Goal: Information Seeking & Learning: Check status

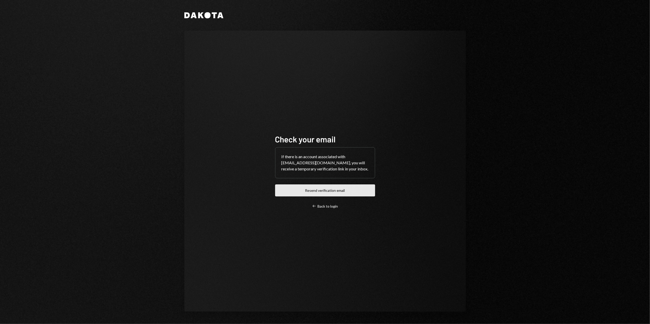
click at [316, 188] on button "Resend verification email" at bounding box center [325, 191] width 100 height 12
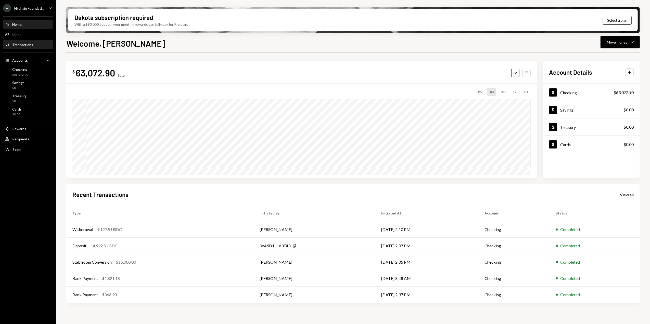
click at [20, 41] on div "Activities Transactions" at bounding box center [28, 45] width 46 height 9
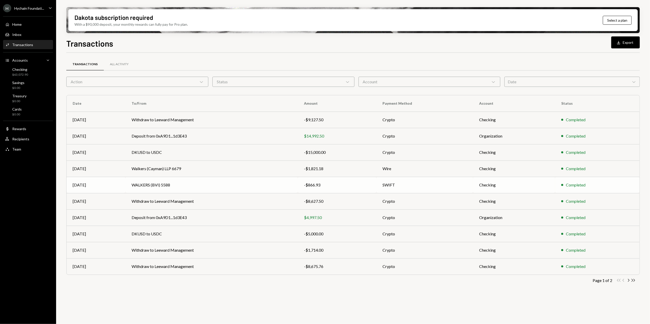
click at [170, 186] on td "WALKERS (BVI) 5588" at bounding box center [211, 185] width 172 height 16
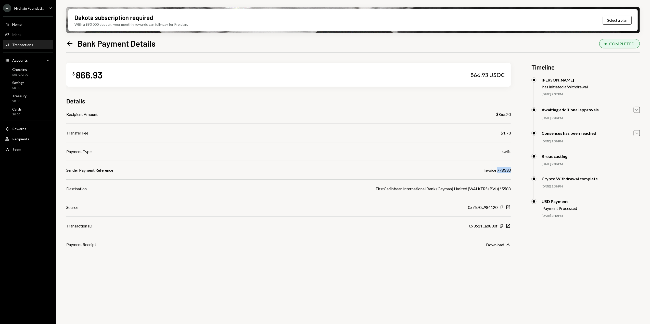
drag, startPoint x: 512, startPoint y: 170, endPoint x: 497, endPoint y: 172, distance: 14.7
click at [497, 172] on div "$ 866.93 866.93 USDC Details Recipient Amount $865.20 Transfer Fee $1.73 Paymen…" at bounding box center [353, 215] width 574 height 324
copy div "778330"
click at [30, 9] on div "Hychain Foundati..." at bounding box center [29, 8] width 30 height 4
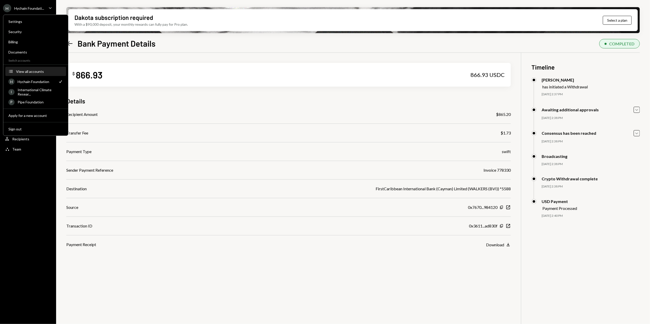
click at [30, 72] on div "View all accounts" at bounding box center [39, 71] width 47 height 4
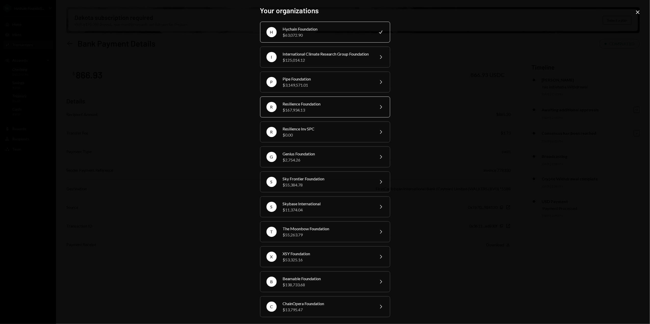
click at [300, 113] on div "$167,934.13" at bounding box center [327, 110] width 89 height 6
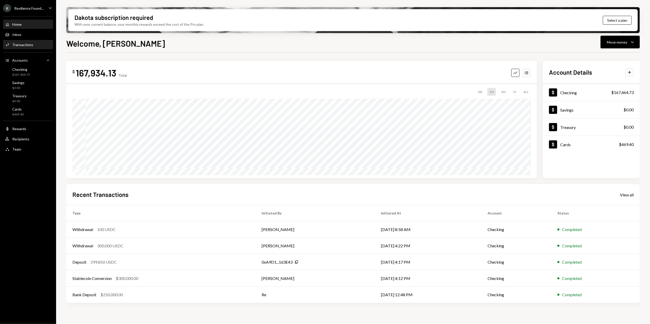
click at [24, 46] on div "Transactions" at bounding box center [22, 45] width 21 height 4
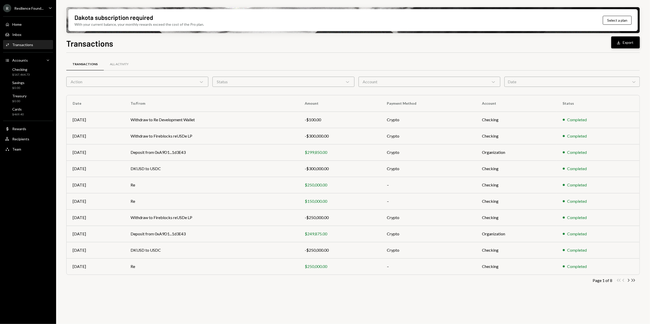
click at [622, 46] on button "Download Export" at bounding box center [625, 42] width 29 height 12
click at [121, 65] on div "All Activity" at bounding box center [119, 64] width 19 height 4
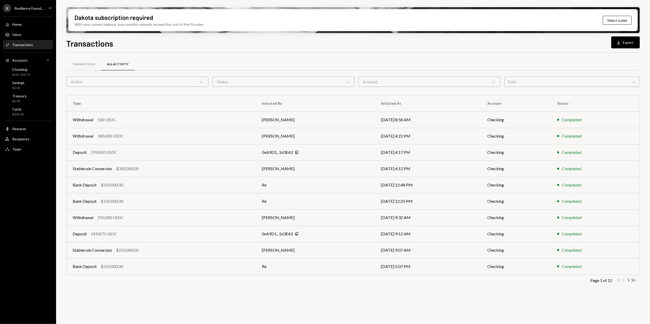
click at [629, 281] on icon "Chevron Right" at bounding box center [628, 280] width 5 height 5
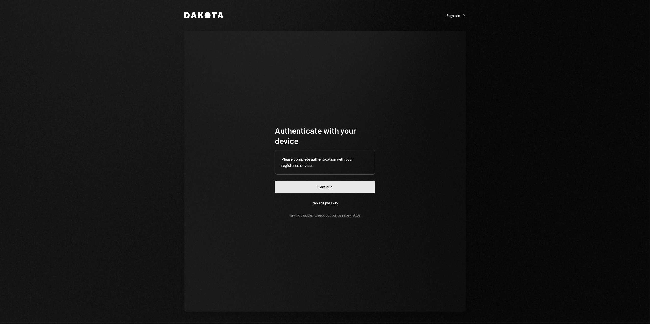
click at [316, 185] on button "Continue" at bounding box center [325, 187] width 100 height 12
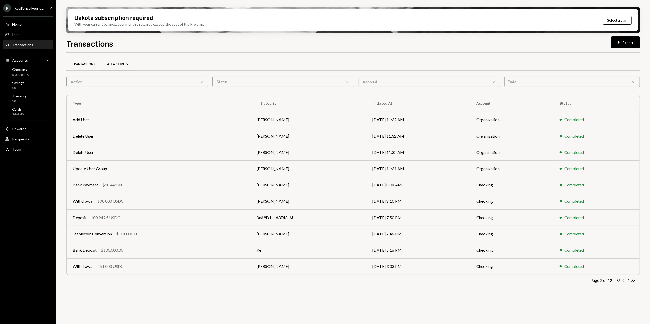
click at [83, 63] on div "Transactions" at bounding box center [83, 64] width 22 height 4
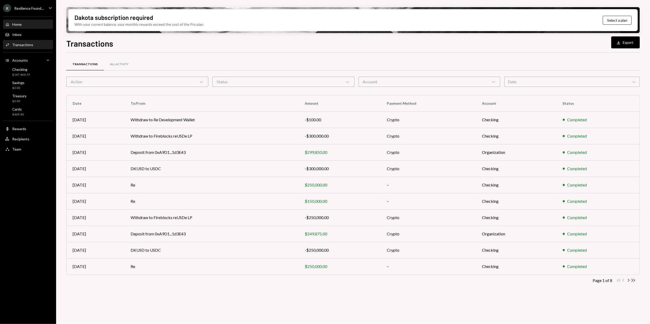
click at [23, 24] on div "Home Home" at bounding box center [28, 24] width 46 height 5
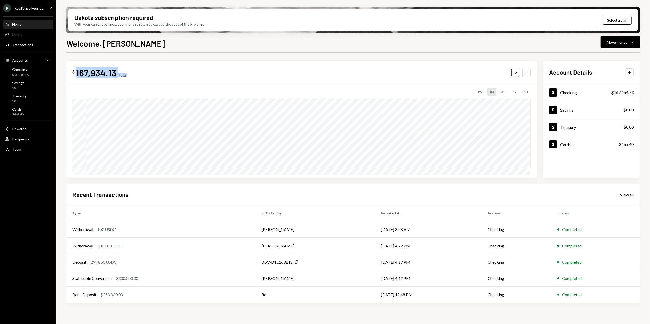
drag, startPoint x: 82, startPoint y: 72, endPoint x: 134, endPoint y: 72, distance: 52.0
click at [134, 72] on div "$ 167,934.13 Total Graph Accounts" at bounding box center [301, 72] width 458 height 11
drag, startPoint x: 134, startPoint y: 72, endPoint x: 111, endPoint y: 75, distance: 22.6
click at [111, 75] on div "167,934.13" at bounding box center [96, 72] width 41 height 11
click at [123, 297] on div "$250,000.00" at bounding box center [111, 295] width 22 height 6
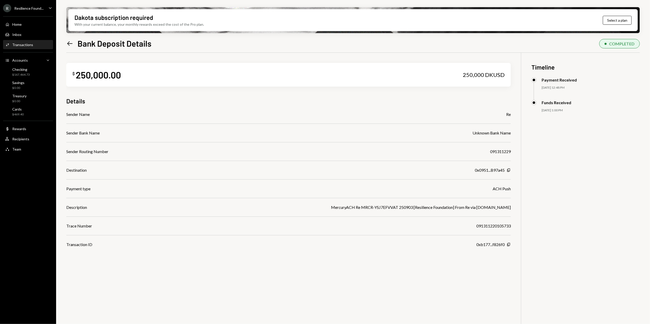
click at [71, 44] on icon "Left Arrow" at bounding box center [69, 43] width 7 height 7
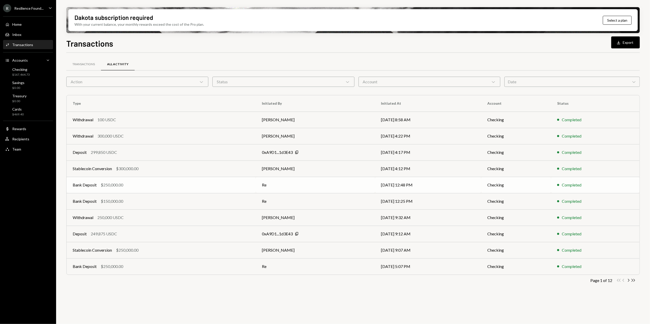
click at [208, 190] on td "Bank Deposit $250,000.00" at bounding box center [161, 185] width 189 height 16
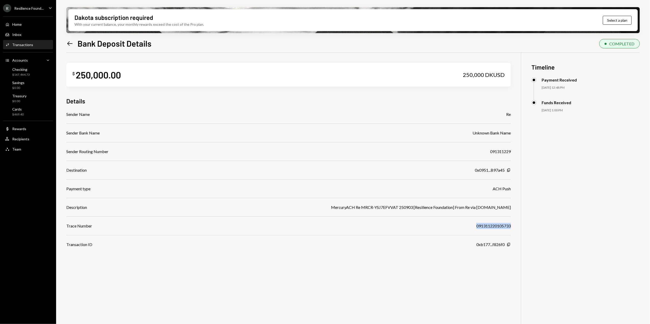
drag, startPoint x: 476, startPoint y: 226, endPoint x: 515, endPoint y: 227, distance: 39.5
click at [515, 227] on div "$ 250,000.00 250,000 DKUSD Details Sender Name Re Sender Bank Name Unknown Bank…" at bounding box center [353, 215] width 574 height 324
copy div "091311220105733"
click at [68, 42] on icon "Left Arrow" at bounding box center [69, 43] width 7 height 7
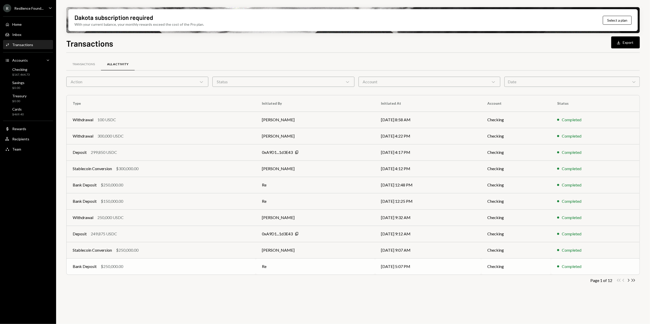
click at [138, 265] on div "Bank Deposit $250,000.00" at bounding box center [161, 267] width 177 height 6
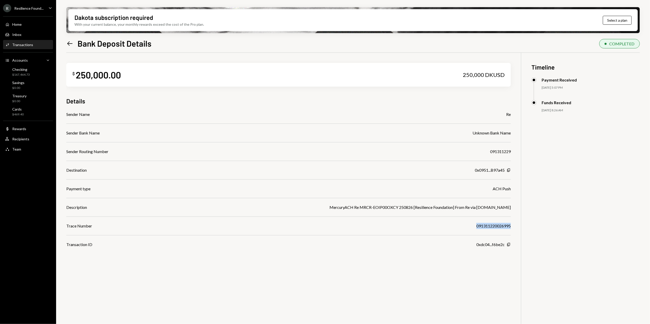
drag, startPoint x: 511, startPoint y: 226, endPoint x: 471, endPoint y: 226, distance: 39.8
click at [471, 226] on div "$ 250,000.00 250,000 DKUSD Details Sender Name Re Sender Bank Name Unknown Bank…" at bounding box center [353, 215] width 574 height 324
drag, startPoint x: 471, startPoint y: 226, endPoint x: 452, endPoint y: 234, distance: 20.5
click at [454, 234] on div "Sender Name Re Sender Bank Name Unknown Bank Name Sender Routing Number 0913112…" at bounding box center [288, 179] width 444 height 136
click at [69, 42] on icon at bounding box center [69, 43] width 5 height 4
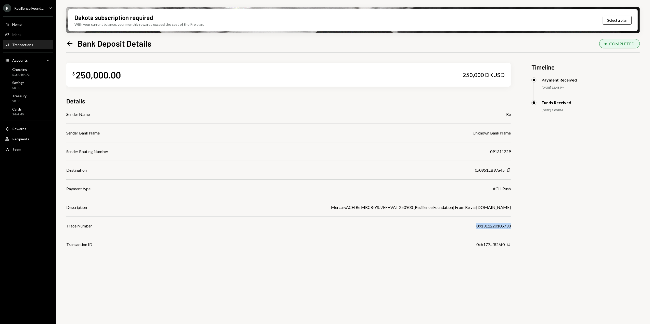
drag, startPoint x: 511, startPoint y: 226, endPoint x: 469, endPoint y: 225, distance: 42.6
click at [469, 225] on div "$ 250,000.00 250,000 DKUSD Details Sender Name Re Sender Bank Name Unknown Bank…" at bounding box center [353, 215] width 574 height 324
click at [71, 41] on icon "Left Arrow" at bounding box center [69, 43] width 7 height 7
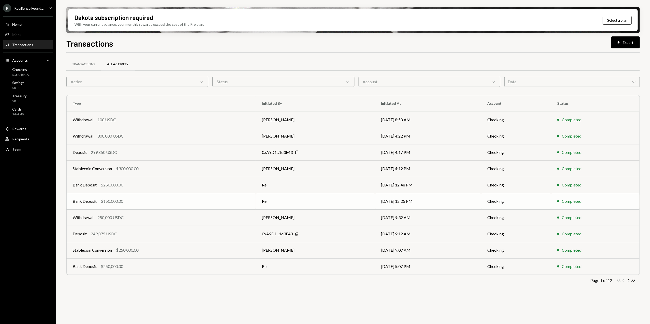
click at [276, 202] on td "Re" at bounding box center [315, 201] width 119 height 16
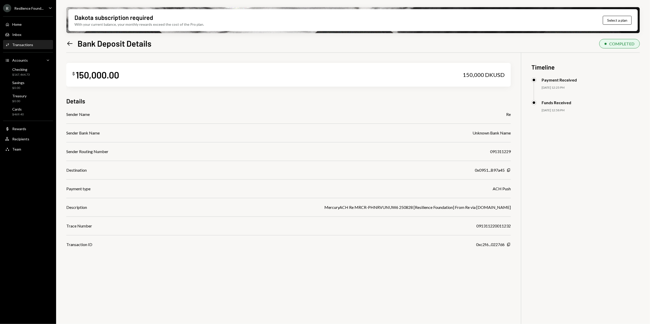
click at [507, 226] on div "091311220011232" at bounding box center [493, 226] width 34 height 6
drag, startPoint x: 511, startPoint y: 226, endPoint x: 493, endPoint y: 225, distance: 17.9
click at [493, 225] on div "$ 150,000.00 150,000 DKUSD Details Sender Name Re Sender Bank Name Unknown Bank…" at bounding box center [353, 215] width 574 height 324
click at [71, 43] on icon "Left Arrow" at bounding box center [69, 43] width 7 height 7
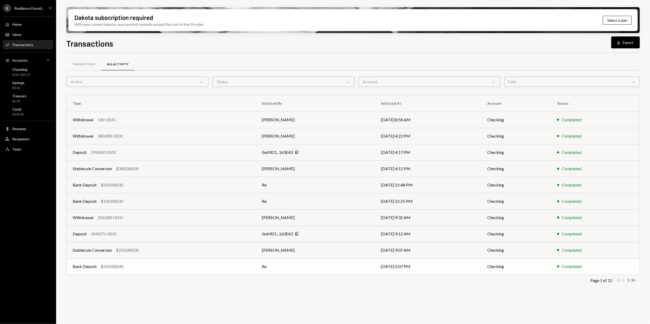
click at [274, 267] on td "Re" at bounding box center [315, 267] width 119 height 16
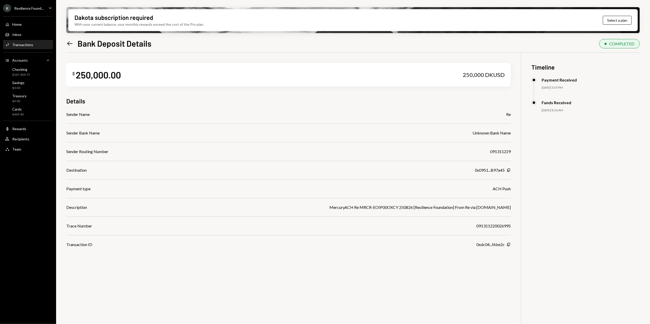
click at [69, 43] on icon "Left Arrow" at bounding box center [69, 43] width 7 height 7
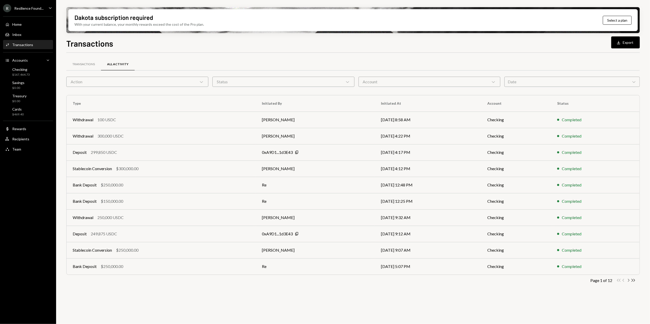
click at [629, 281] on icon "Chevron Right" at bounding box center [628, 280] width 5 height 5
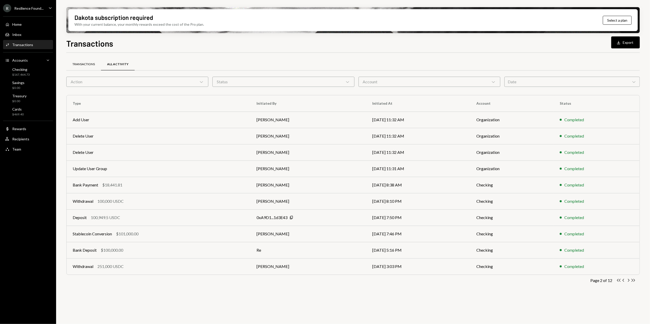
click at [80, 61] on div "Transactions" at bounding box center [83, 64] width 35 height 12
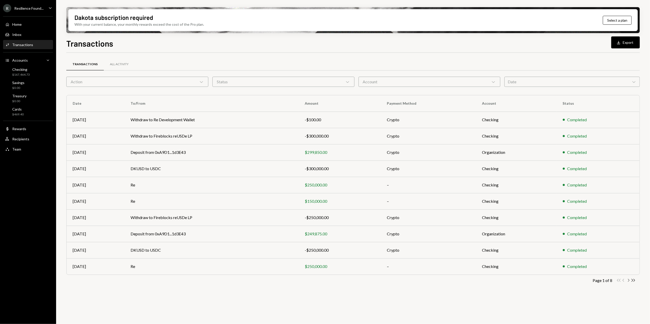
click at [629, 281] on icon "Chevron Right" at bounding box center [628, 280] width 5 height 5
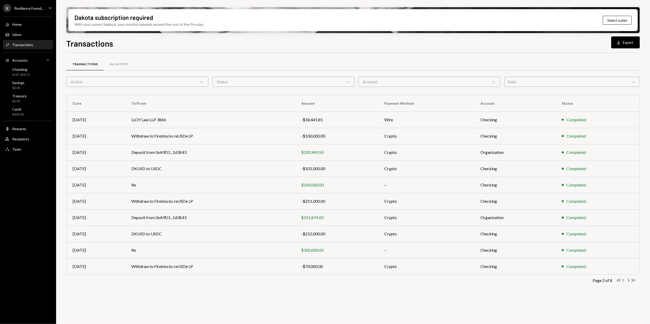
click at [624, 282] on icon "Chevron Left" at bounding box center [623, 280] width 5 height 5
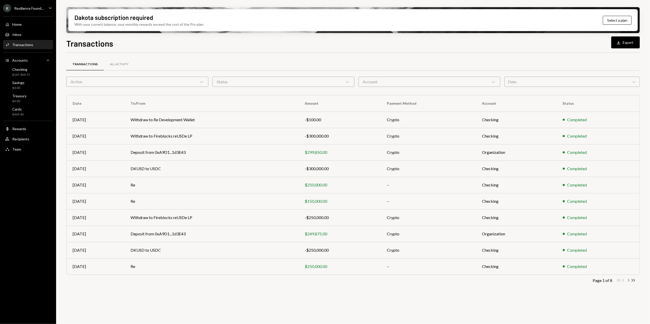
click at [628, 281] on icon "Chevron Right" at bounding box center [628, 280] width 5 height 5
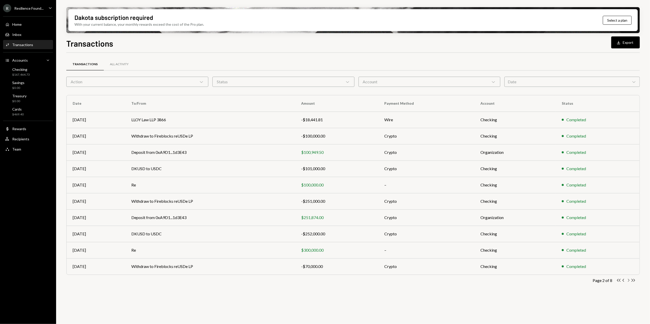
click at [628, 281] on icon "Chevron Right" at bounding box center [628, 280] width 5 height 5
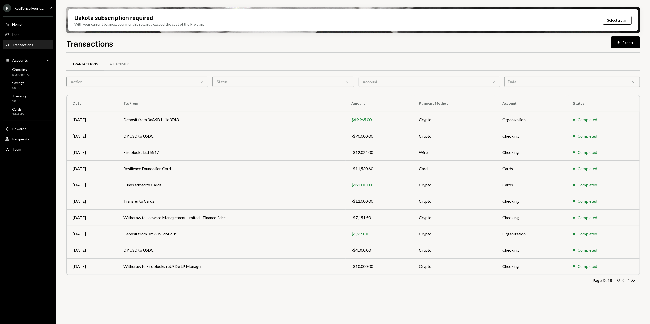
click at [629, 280] on icon "Chevron Right" at bounding box center [628, 280] width 5 height 5
click at [628, 280] on icon "Chevron Right" at bounding box center [628, 280] width 5 height 5
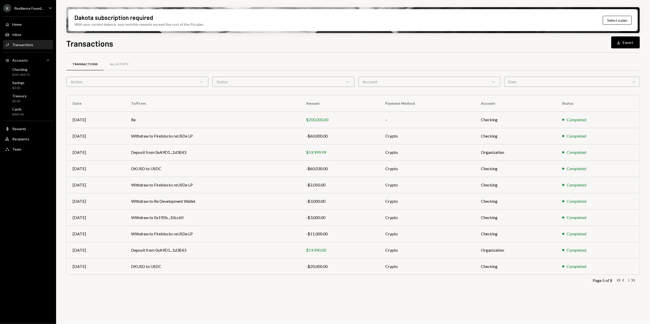
click at [629, 281] on icon "Chevron Right" at bounding box center [628, 280] width 5 height 5
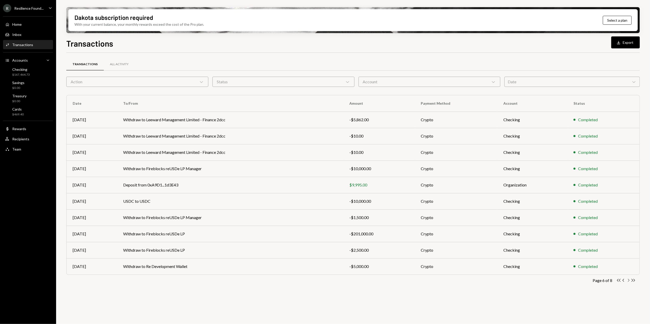
click at [628, 281] on icon "Chevron Right" at bounding box center [628, 280] width 5 height 5
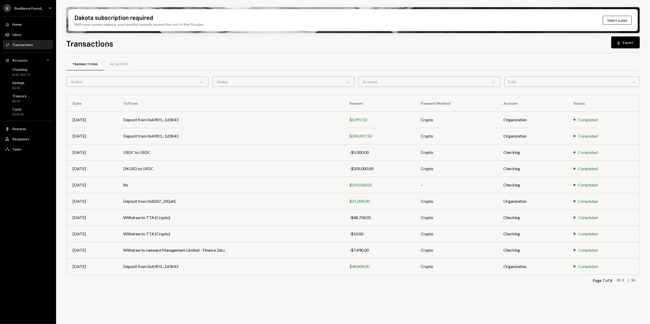
click at [629, 281] on icon "Chevron Right" at bounding box center [628, 280] width 5 height 5
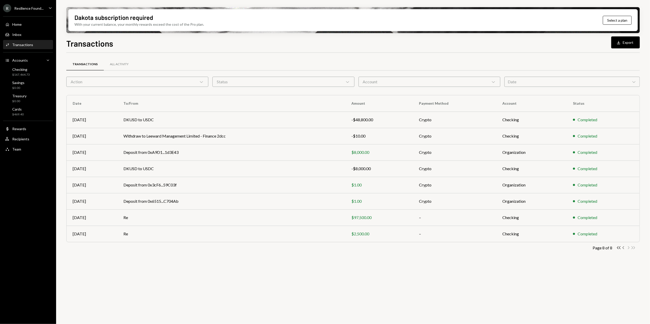
click at [624, 249] on icon "Chevron Left" at bounding box center [623, 248] width 5 height 5
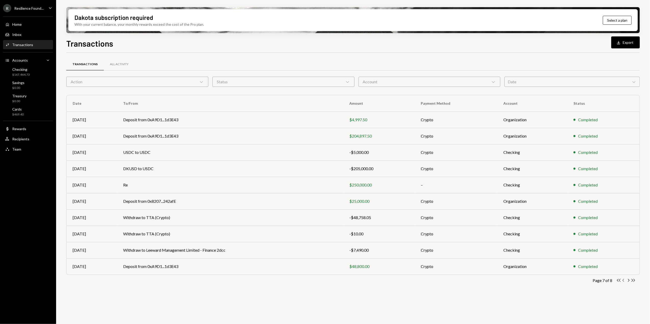
click at [623, 281] on icon "button" at bounding box center [623, 280] width 2 height 3
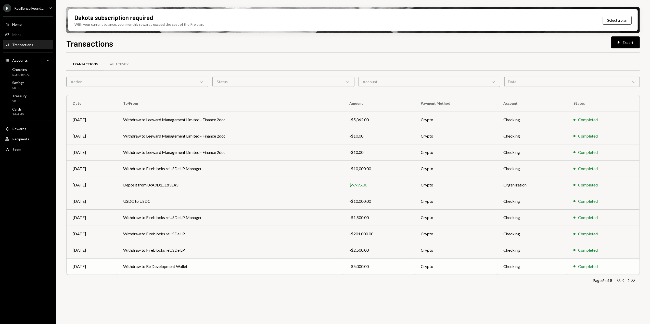
click at [159, 264] on td "Withdraw to Re Development Wallet" at bounding box center [230, 267] width 226 height 16
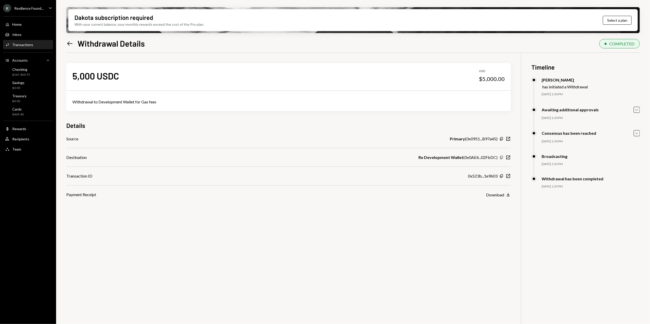
click at [501, 157] on icon "button" at bounding box center [501, 157] width 3 height 3
click at [69, 42] on icon "Left Arrow" at bounding box center [69, 43] width 7 height 7
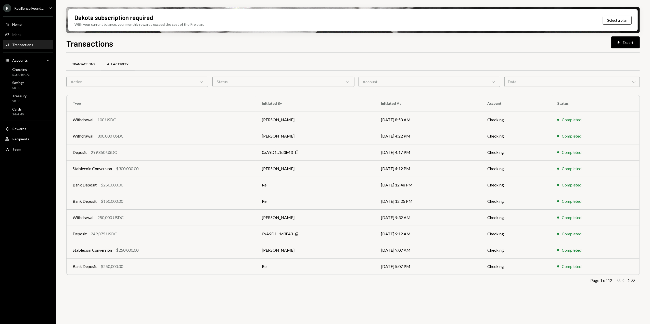
click at [82, 63] on div "Transactions" at bounding box center [83, 64] width 22 height 4
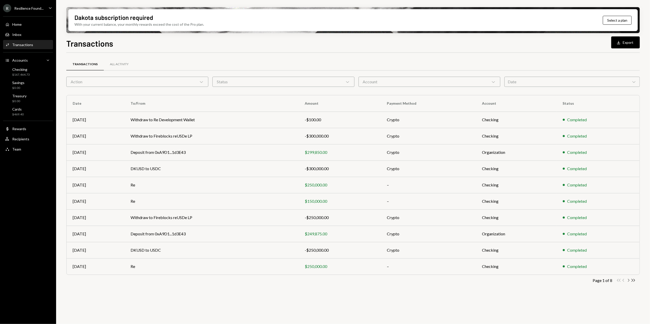
click at [628, 281] on icon "Chevron Right" at bounding box center [628, 280] width 5 height 5
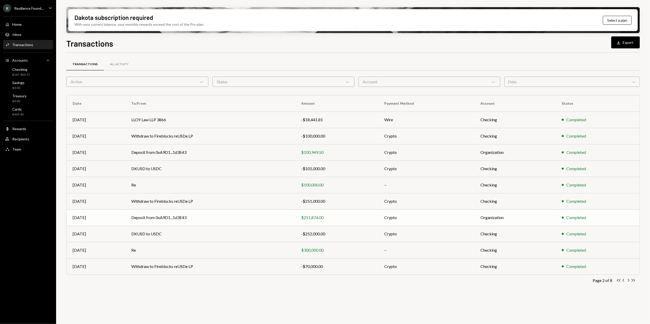
click at [181, 218] on td "Deposit from 0xA9D1...1d3E43" at bounding box center [210, 218] width 170 height 16
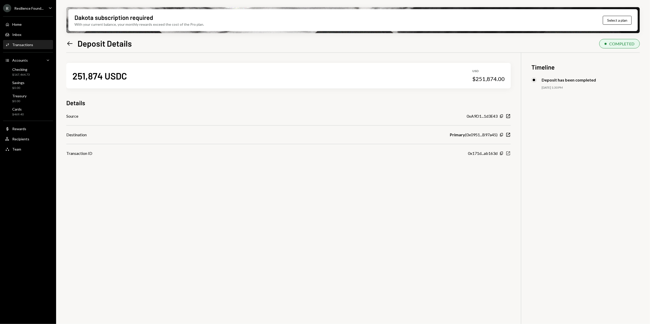
click at [507, 152] on icon "New Window" at bounding box center [508, 153] width 5 height 5
click at [25, 10] on div "R Resilience Found..." at bounding box center [23, 8] width 41 height 8
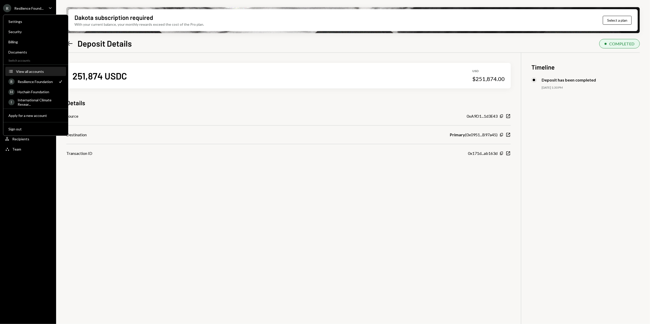
click at [24, 70] on div "View all accounts" at bounding box center [39, 71] width 47 height 4
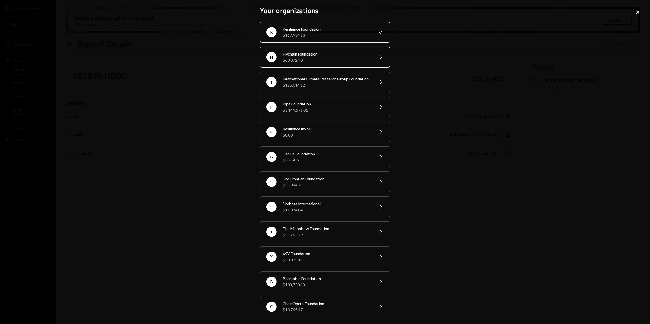
click at [302, 57] on div "$63,072.90" at bounding box center [327, 60] width 89 height 6
